Goal: Task Accomplishment & Management: Use online tool/utility

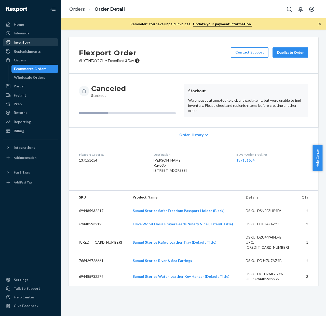
click at [26, 42] on div "Inventory" at bounding box center [22, 42] width 16 height 5
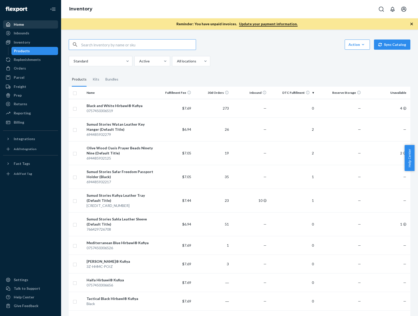
click at [32, 24] on div "Home" at bounding box center [31, 24] width 54 height 7
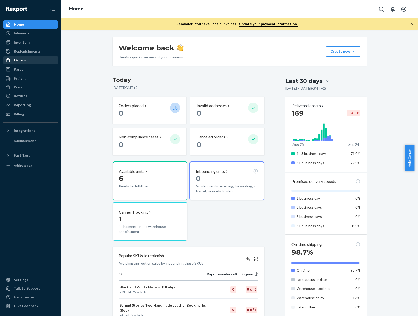
click at [22, 60] on div "Orders" at bounding box center [20, 60] width 12 height 5
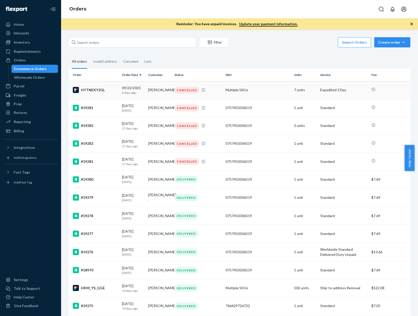
click at [101, 91] on div "HYTNEXY2GL" at bounding box center [95, 90] width 45 height 6
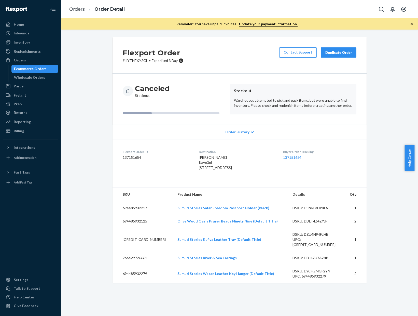
click at [326, 53] on div "Duplicate Order" at bounding box center [338, 52] width 27 height 5
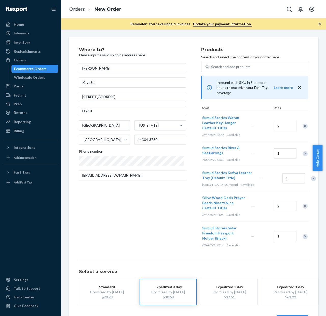
click at [303, 154] on div "Remove Item" at bounding box center [305, 153] width 5 height 5
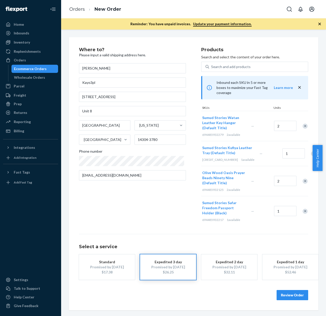
click at [295, 300] on button "Review Order" at bounding box center [293, 295] width 32 height 10
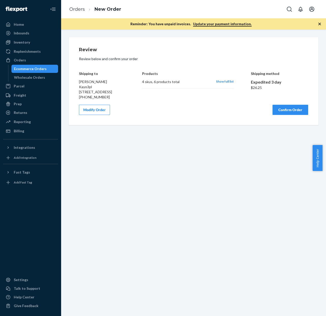
click at [292, 115] on button "Confirm Order" at bounding box center [290, 110] width 36 height 10
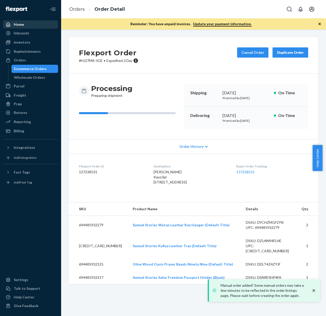
click at [32, 25] on div "Home" at bounding box center [31, 24] width 54 height 7
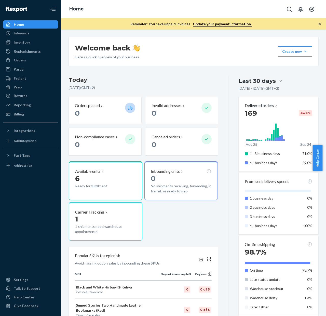
click at [13, 25] on div at bounding box center [10, 24] width 8 height 5
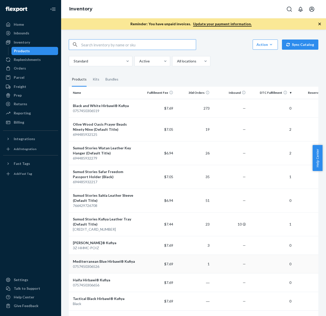
scroll to position [0, 12]
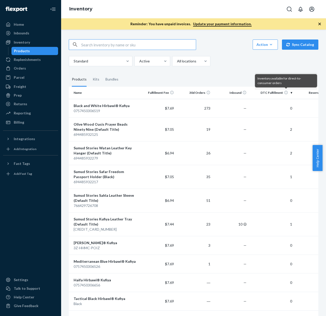
click at [277, 94] on th "DTC Fulfillment" at bounding box center [271, 93] width 45 height 12
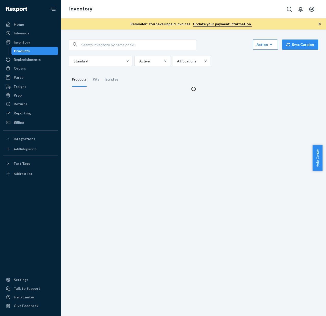
scroll to position [0, 0]
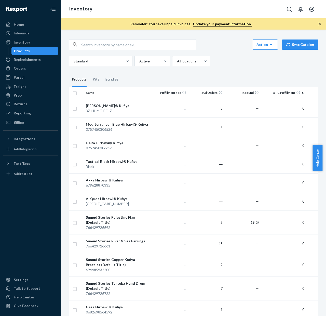
click at [277, 92] on th "DTC Fulfillment" at bounding box center [283, 93] width 45 height 12
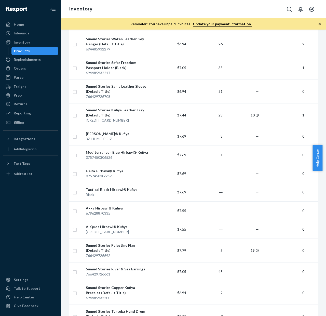
scroll to position [104, 0]
